Goal: Learn about a topic: Learn about a topic

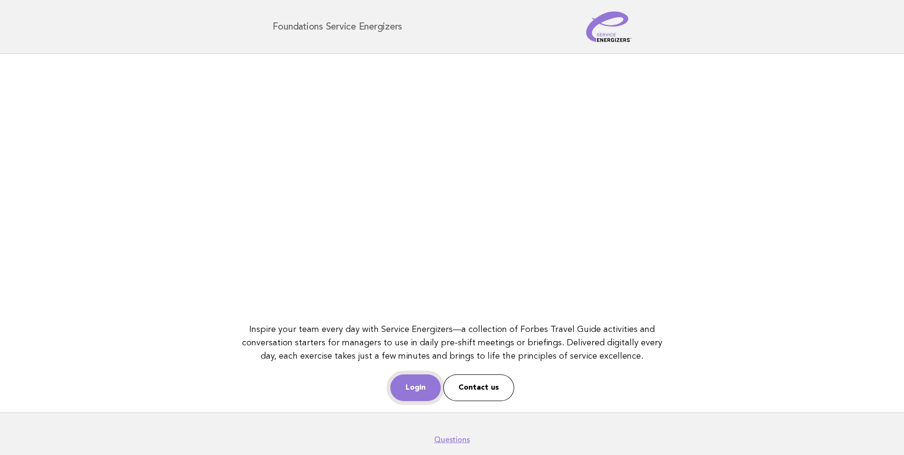
click at [420, 391] on link "Login" at bounding box center [415, 387] width 51 height 27
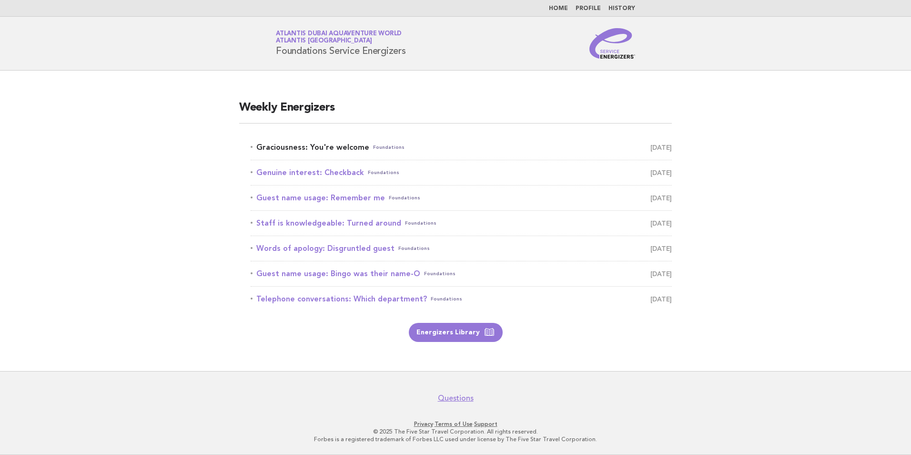
click at [387, 143] on span "Foundations" at bounding box center [388, 147] width 31 height 13
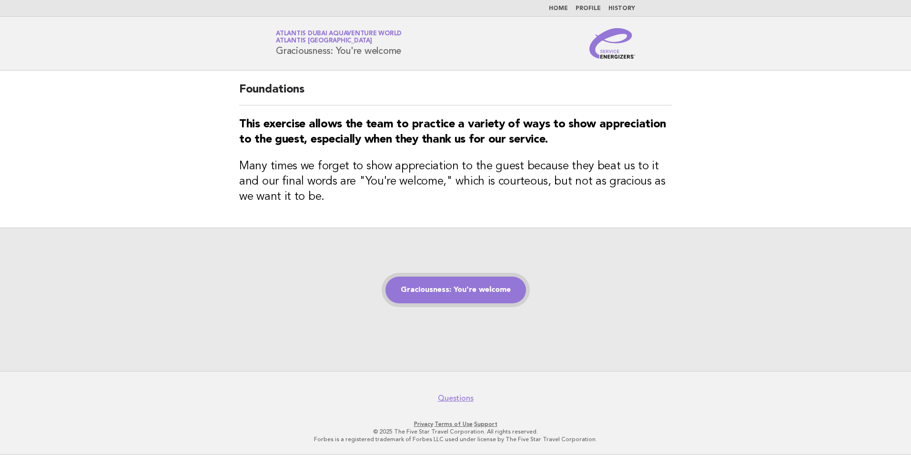
click at [493, 293] on link "Graciousness: You're welcome" at bounding box center [455, 289] width 141 height 27
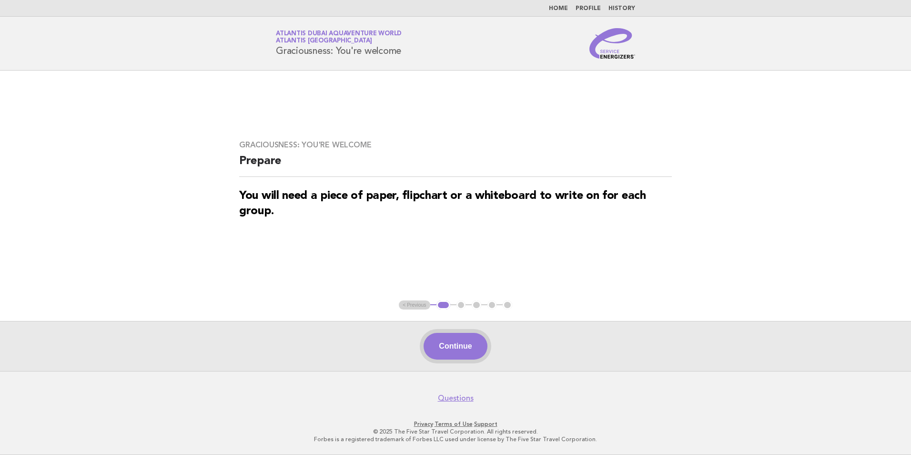
click at [463, 343] on button "Continue" at bounding box center [455, 346] width 63 height 27
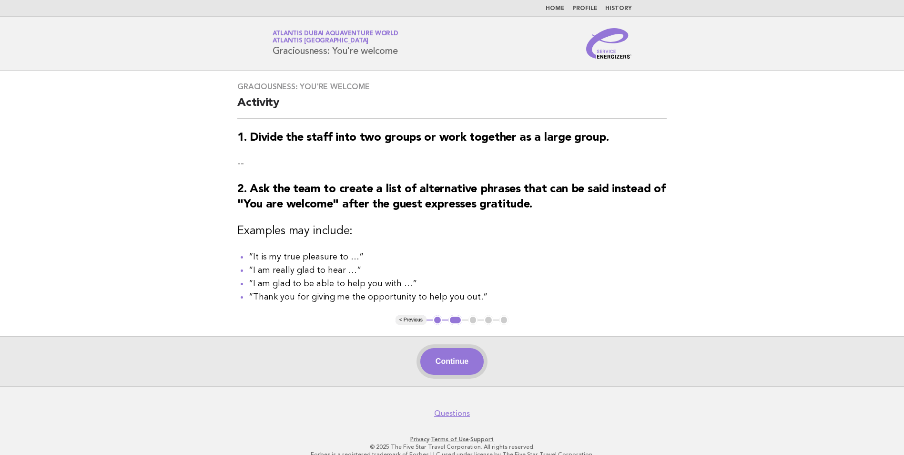
click at [471, 368] on button "Continue" at bounding box center [451, 361] width 63 height 27
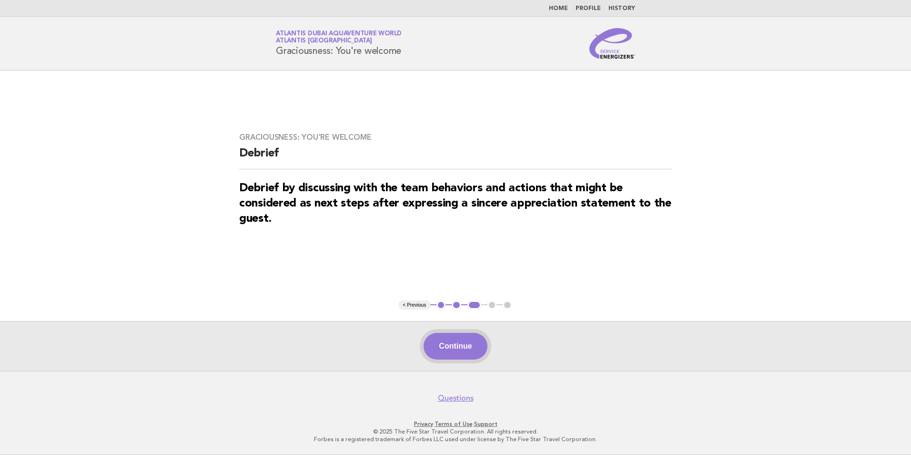
click at [458, 347] on button "Continue" at bounding box center [455, 346] width 63 height 27
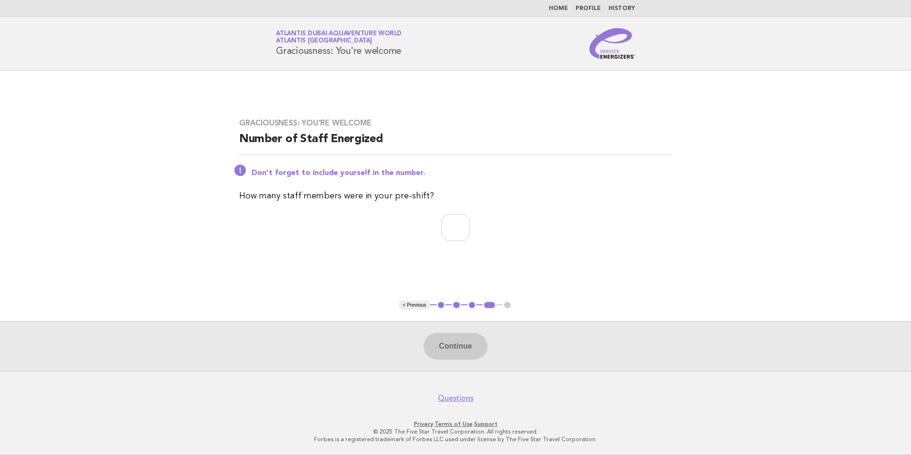
click at [442, 307] on button "1" at bounding box center [441, 305] width 10 height 10
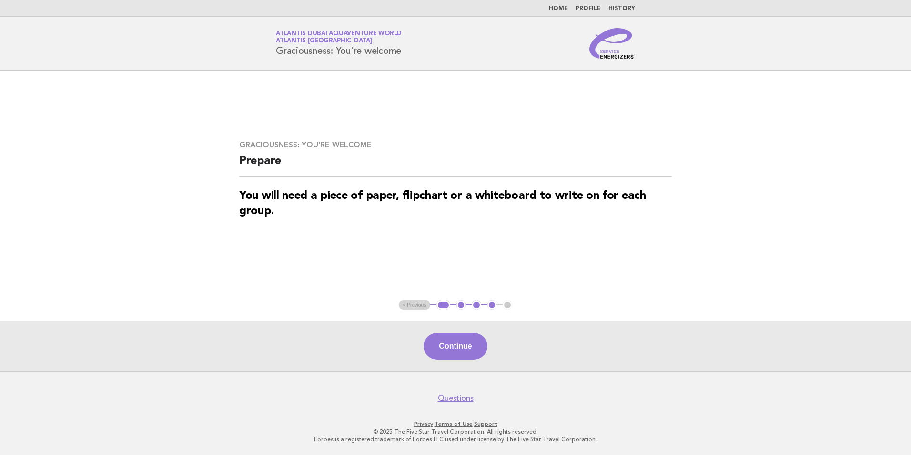
click at [462, 306] on button "2" at bounding box center [461, 305] width 10 height 10
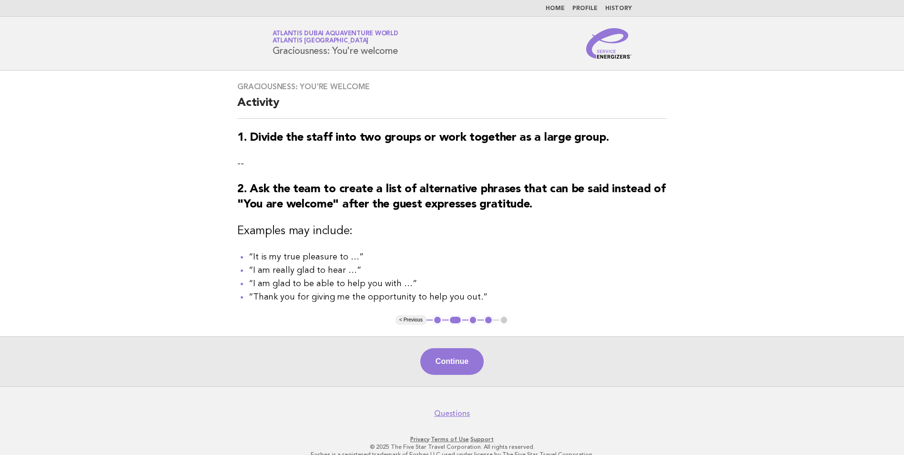
click at [453, 324] on button "2" at bounding box center [455, 320] width 14 height 10
click at [476, 321] on button "3" at bounding box center [473, 320] width 10 height 10
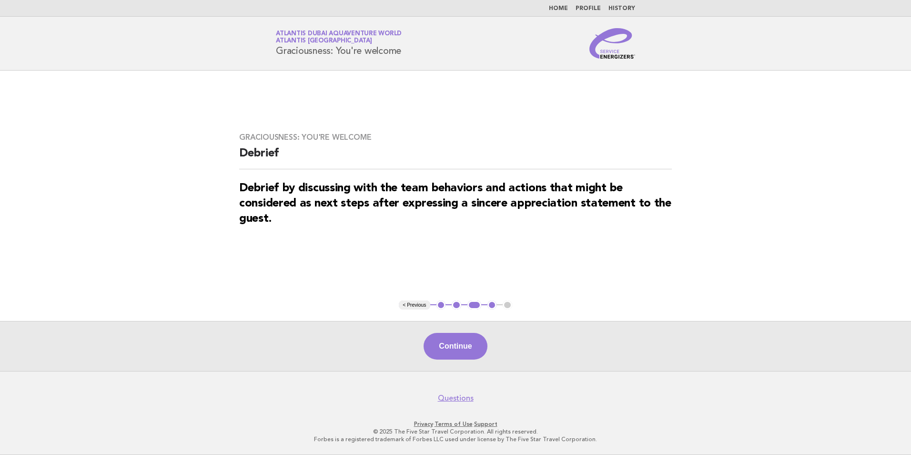
click at [439, 307] on button "1" at bounding box center [441, 305] width 10 height 10
